Goal: Download file/media

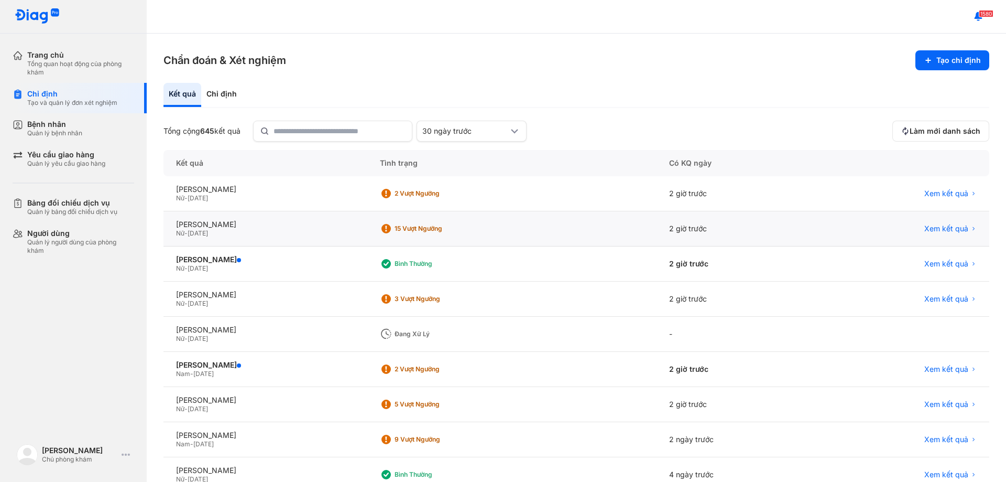
click at [250, 232] on div "Nữ - [DATE]" at bounding box center [265, 233] width 179 height 8
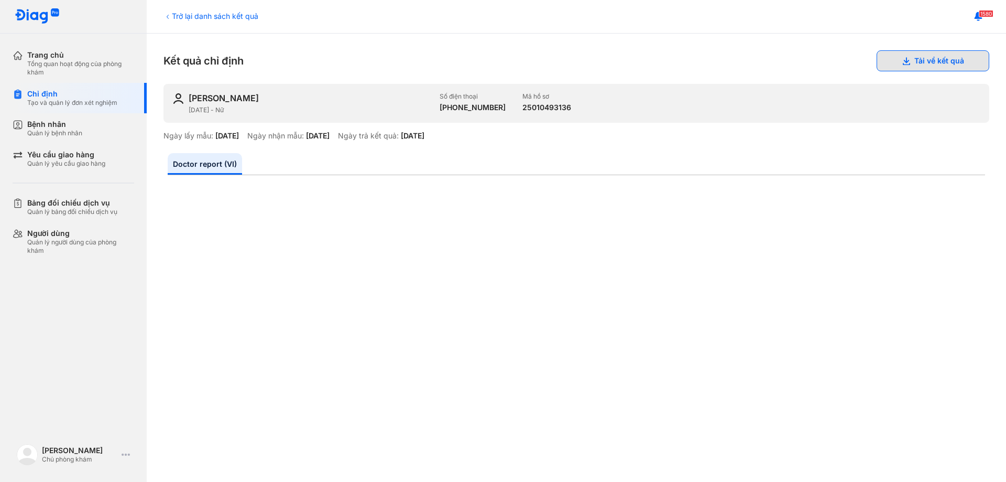
click at [916, 64] on button "Tải về kết quả" at bounding box center [933, 60] width 113 height 21
click at [913, 64] on button "Tải về kết quả" at bounding box center [933, 60] width 113 height 21
